Goal: Use online tool/utility: Utilize a website feature to perform a specific function

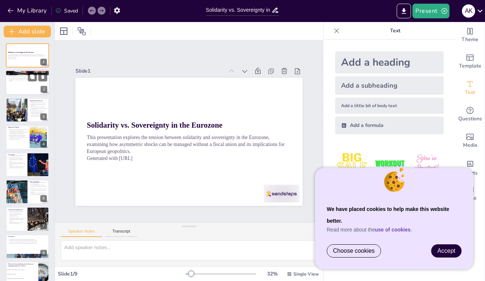
checkbox input "true"
click at [37, 84] on div at bounding box center [27, 82] width 44 height 25
type textarea "Lore ipsum dolorsitam cons adi elitsedd eiusmod temporinci utl etdoloremag ali …"
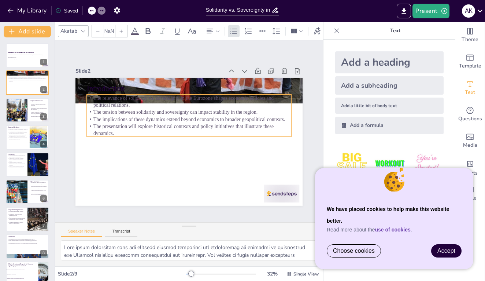
click at [137, 121] on p "The implications of these dynamics extend beyond economics to broader geopoliti…" at bounding box center [193, 120] width 197 height 70
checkbox input "true"
type input "32"
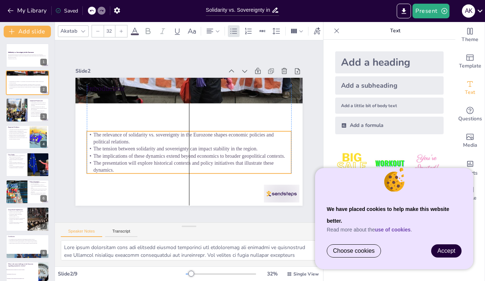
drag, startPoint x: 224, startPoint y: 111, endPoint x: 224, endPoint y: 148, distance: 36.6
click at [224, 148] on p "The tension between solidarity and sovereignty can impact stability in the regi…" at bounding box center [183, 115] width 197 height 70
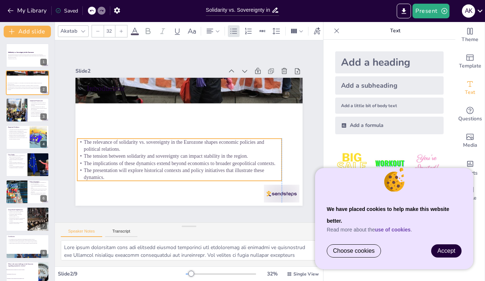
drag, startPoint x: 244, startPoint y: 149, endPoint x: 234, endPoint y: 156, distance: 12.3
click at [234, 156] on p "The tension between solidarity and sovereignty can impact stability in the regi…" at bounding box center [174, 153] width 201 height 49
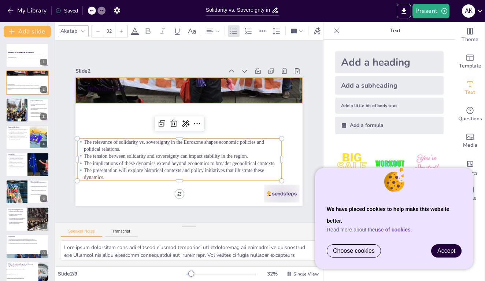
click at [210, 99] on div at bounding box center [201, 92] width 253 height 184
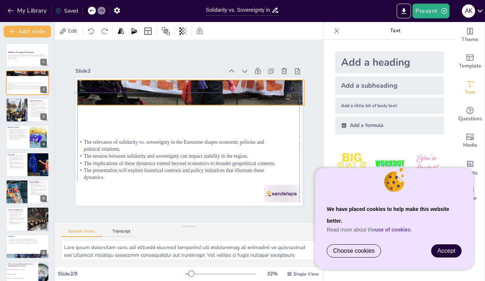
click at [209, 101] on div at bounding box center [195, 93] width 238 height 142
checkbox input "true"
click at [35, 116] on p "Theoretical frameworks help to analyze the implications of asymmetric shocks." at bounding box center [39, 115] width 18 height 3
type textarea "The historical context provides a foundation for understanding the current dyna…"
checkbox input "true"
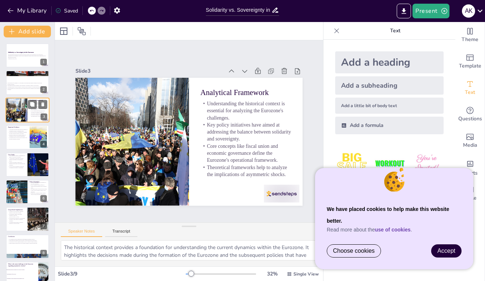
type textarea "Economic data is crucial in understanding how different member states are affec…"
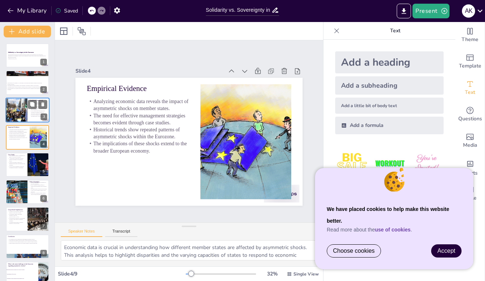
checkbox input "true"
type textarea "The automotive industry serves as a pertinent case study due to its significant…"
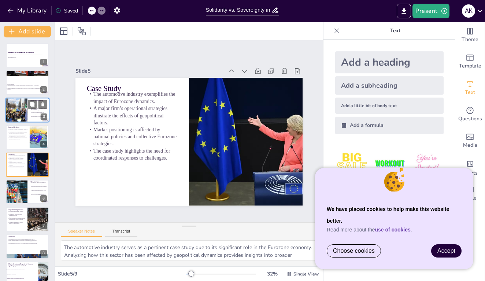
checkbox input "true"
type textarea "The European Stability Mechanism (ESM) plays a vital role in providing financia…"
checkbox input "true"
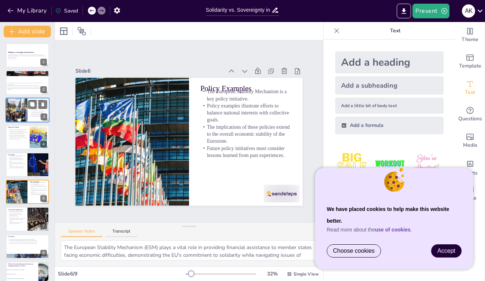
type textarea "The dynamics between solidarity and sovereignty have significant implications f…"
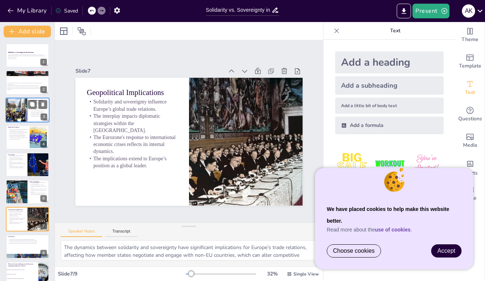
checkbox input "true"
type textarea "The European Stability Mechanism (ESM) plays a vital role in providing financia…"
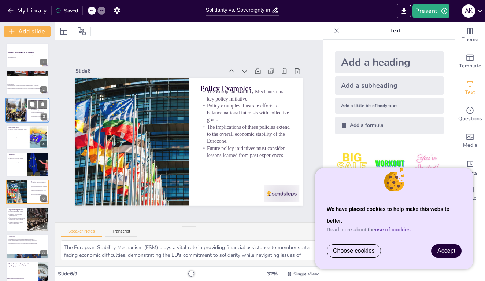
checkbox input "true"
type textarea "The dynamics between solidarity and sovereignty have significant implications f…"
checkbox input "true"
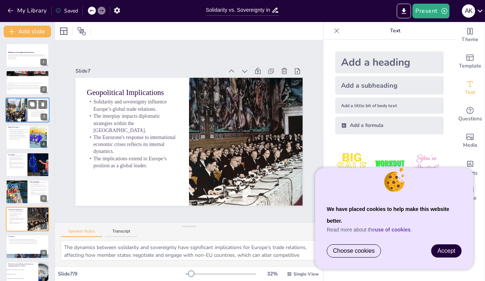
checkbox input "true"
type textarea "The conclusion reinforces the idea that the management of asymmetric shocks is …"
checkbox input "true"
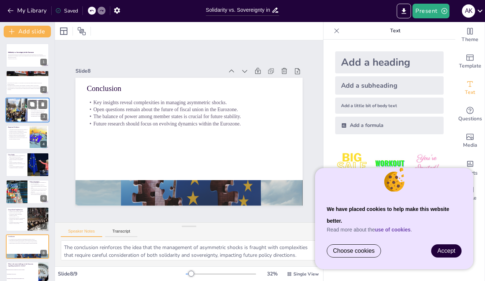
checkbox input "true"
type textarea "The correct answer is "Balancing national sovereignty and collective solidarity…"
checkbox input "true"
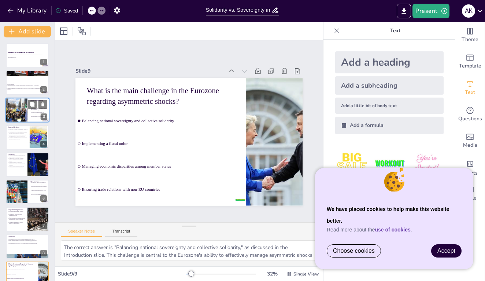
checkbox input "true"
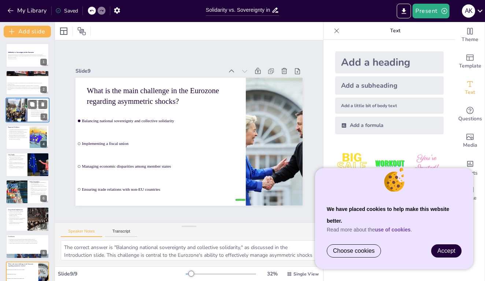
checkbox input "true"
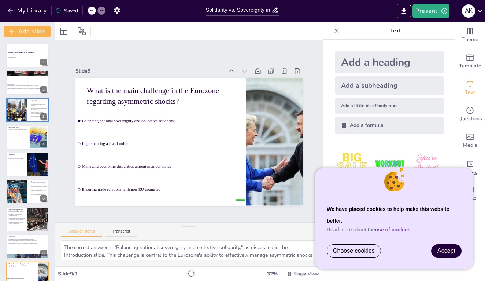
checkbox input "true"
